Goal: Find specific page/section: Find specific page/section

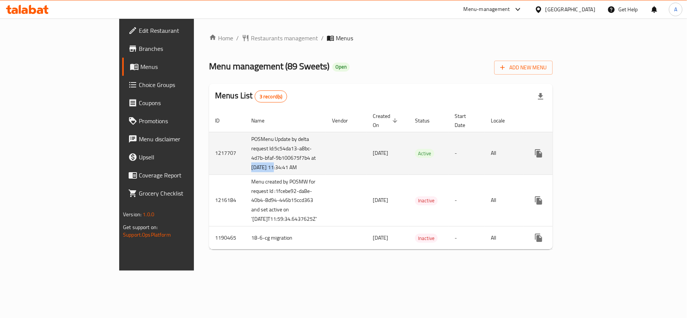
drag, startPoint x: 195, startPoint y: 178, endPoint x: 171, endPoint y: 180, distance: 24.2
click at [245, 175] on td "POSMenu Update by delta request Id:5c54da13-a8bc-4d7b-bfaf-9b100675f7b4 at [DAT…" at bounding box center [285, 153] width 81 height 43
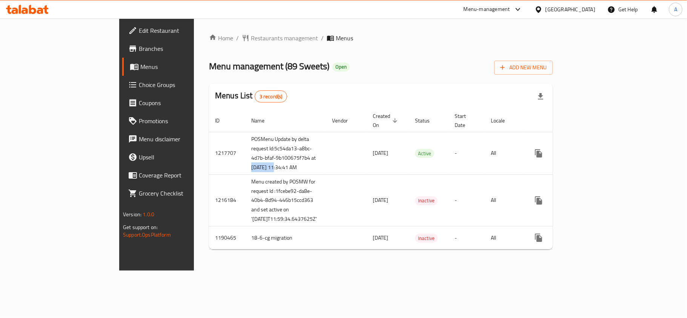
click at [542, 10] on icon at bounding box center [538, 10] width 8 height 8
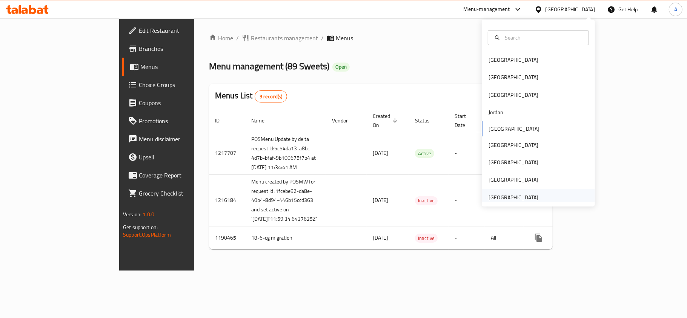
click at [489, 195] on div "[GEOGRAPHIC_DATA]" at bounding box center [513, 197] width 50 height 8
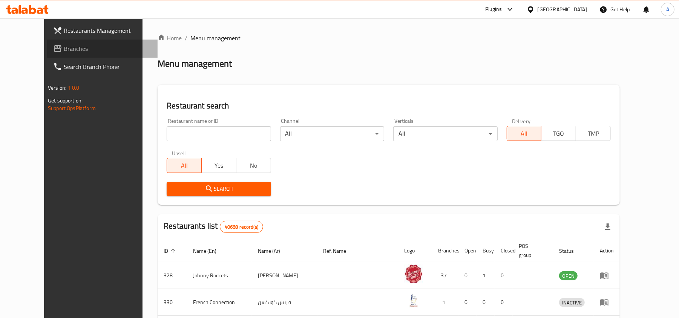
click at [64, 51] on span "Branches" at bounding box center [108, 48] width 88 height 9
